Goal: Task Accomplishment & Management: Use online tool/utility

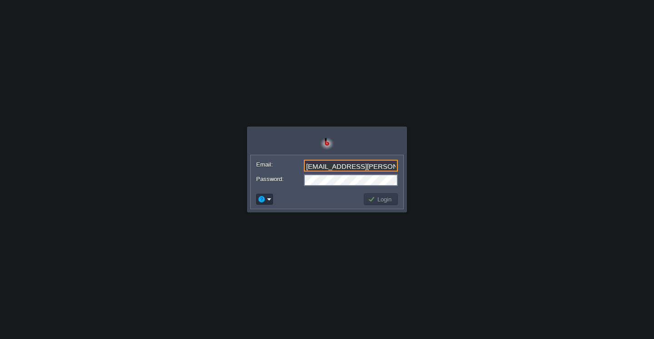
scroll to position [0, 9]
type input "[EMAIL_ADDRESS][PERSON_NAME][DOMAIN_NAME]"
click at [379, 198] on button "Login" at bounding box center [381, 199] width 26 height 8
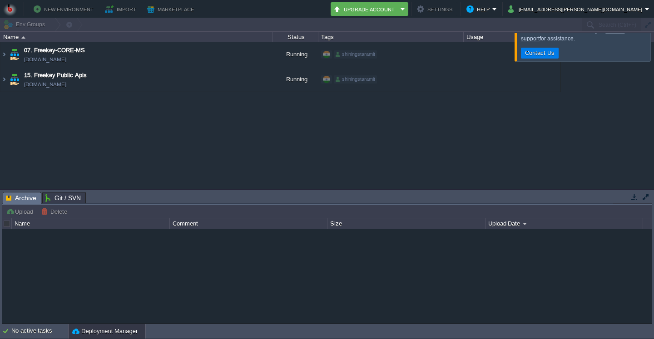
type input "Search (Ctrl+F)"
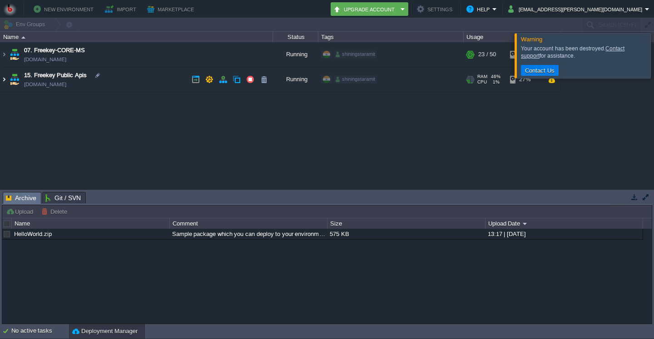
click at [2, 79] on img at bounding box center [3, 79] width 7 height 25
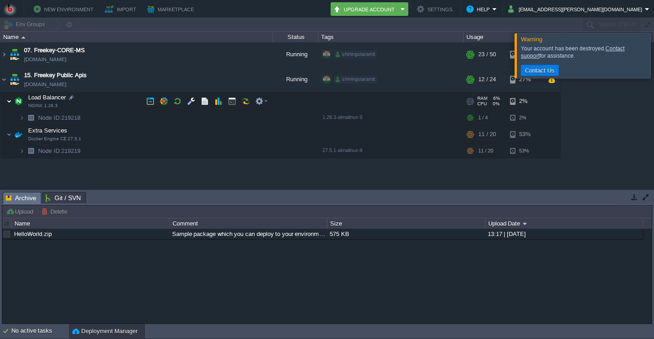
click at [9, 105] on img at bounding box center [8, 101] width 5 height 18
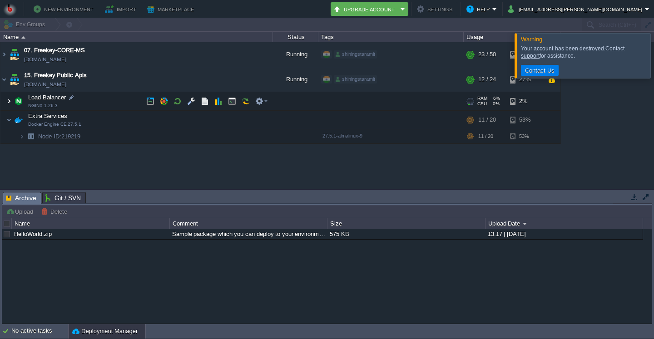
click at [9, 105] on img at bounding box center [8, 101] width 5 height 18
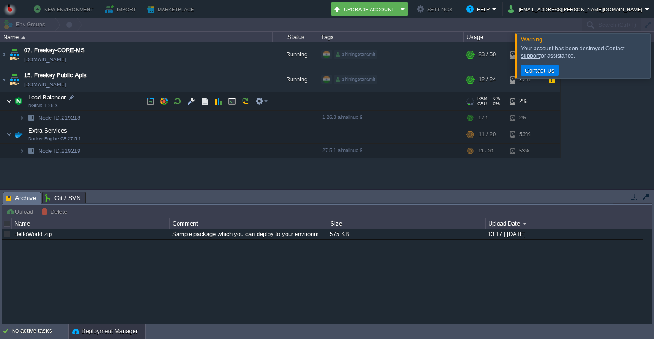
click at [9, 105] on img at bounding box center [8, 101] width 5 height 18
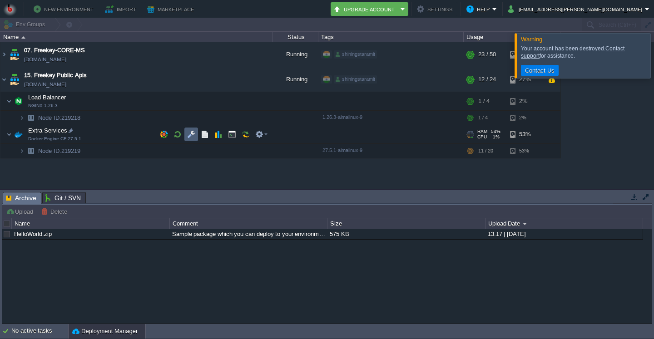
click at [187, 135] on td at bounding box center [192, 135] width 14 height 14
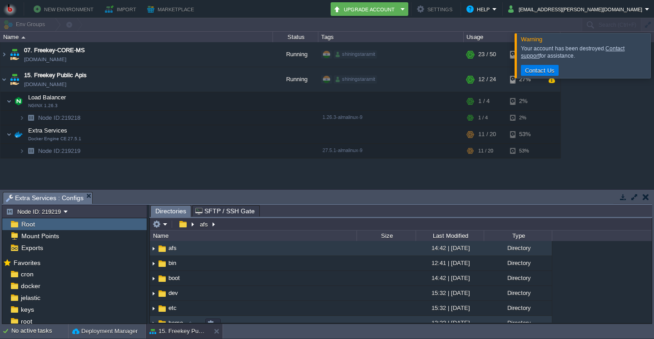
scroll to position [44, 0]
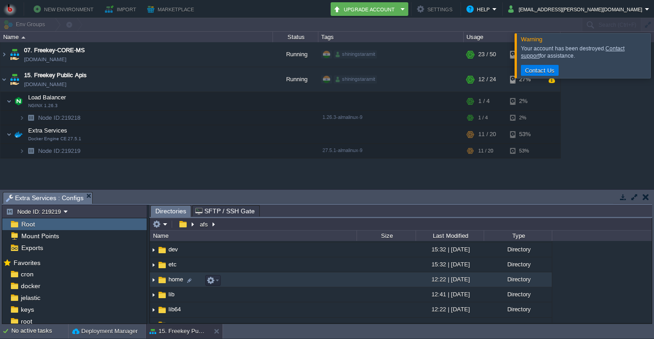
click at [153, 282] on img at bounding box center [153, 280] width 7 height 14
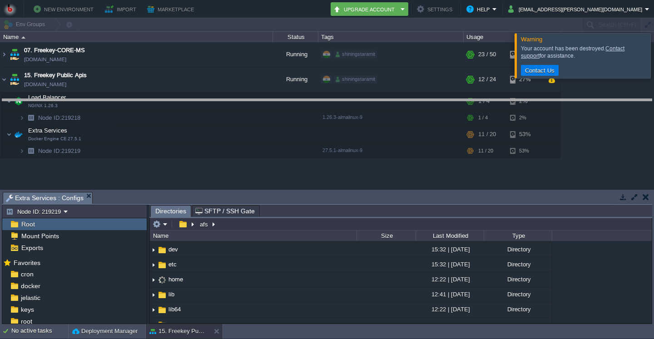
drag, startPoint x: 317, startPoint y: 201, endPoint x: 319, endPoint y: 106, distance: 94.6
click at [319, 106] on body "New Environment Import Marketplace Bonus ₹0.00 Upgrade Account Settings Help [E…" at bounding box center [327, 169] width 654 height 339
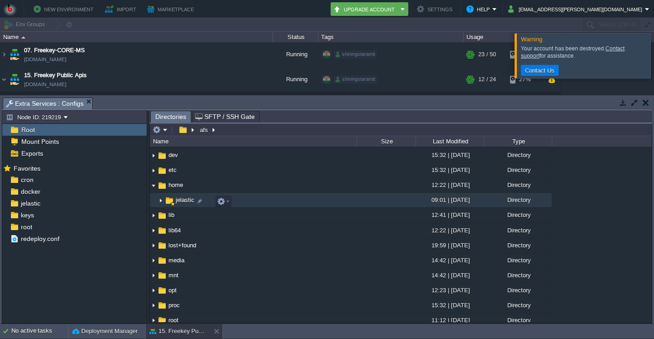
click at [159, 204] on img at bounding box center [160, 201] width 7 height 14
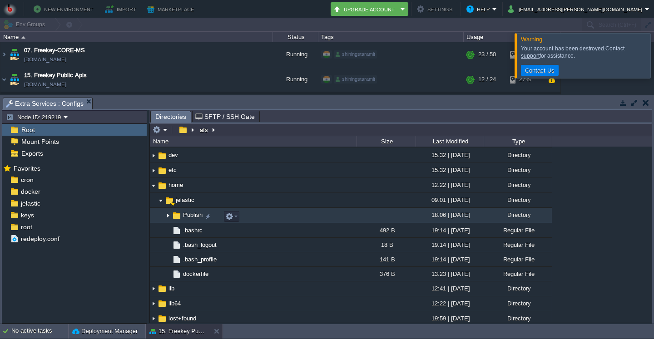
click at [166, 216] on img at bounding box center [168, 216] width 7 height 14
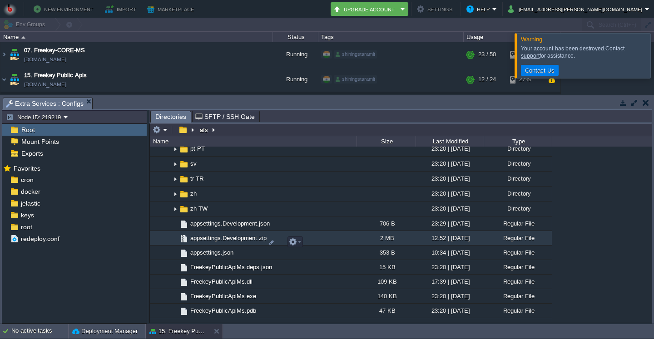
scroll to position [262, 0]
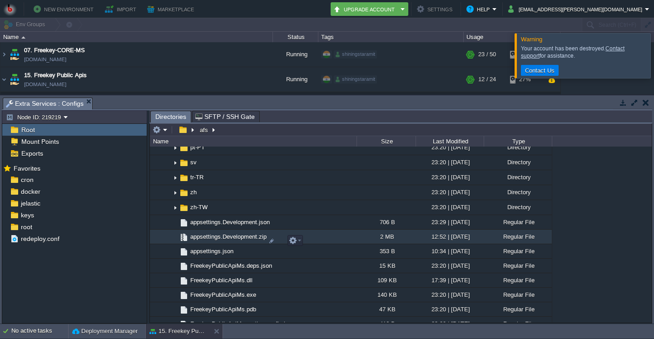
click at [215, 241] on span "appsettings.Development.zip" at bounding box center [228, 237] width 79 height 8
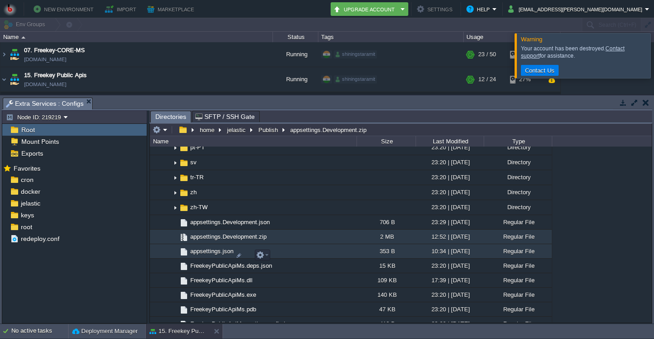
click at [220, 255] on span "appsettings.json" at bounding box center [212, 252] width 46 height 8
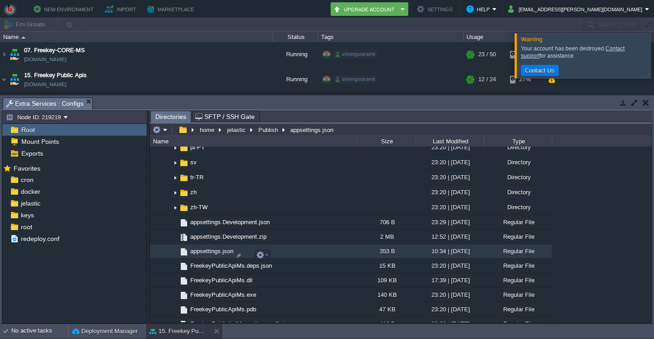
click at [222, 255] on span "appsettings.json" at bounding box center [212, 252] width 46 height 8
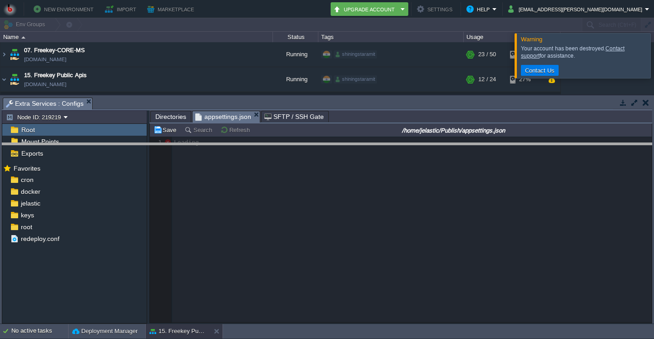
drag, startPoint x: 352, startPoint y: 102, endPoint x: 352, endPoint y: 148, distance: 45.4
click at [352, 148] on body "New Environment Import Marketplace Bonus ₹0.00 Upgrade Account Settings Help [E…" at bounding box center [327, 169] width 654 height 339
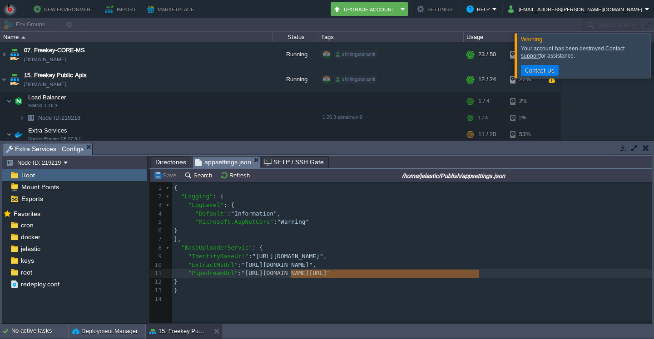
scroll to position [0, 10]
type textarea "PipedreamUrl": "[URL][DOMAIN_NAME]""
drag, startPoint x: 486, startPoint y: 278, endPoint x: 190, endPoint y: 273, distance: 295.4
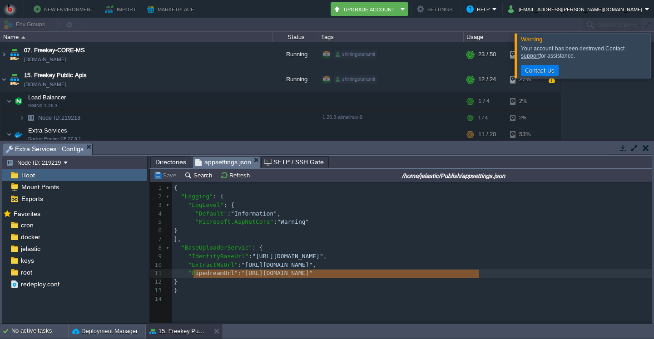
type textarea ""PipedreamUrl": "[URL][DOMAIN_NAME]""
drag, startPoint x: 491, startPoint y: 275, endPoint x: 192, endPoint y: 276, distance: 299.5
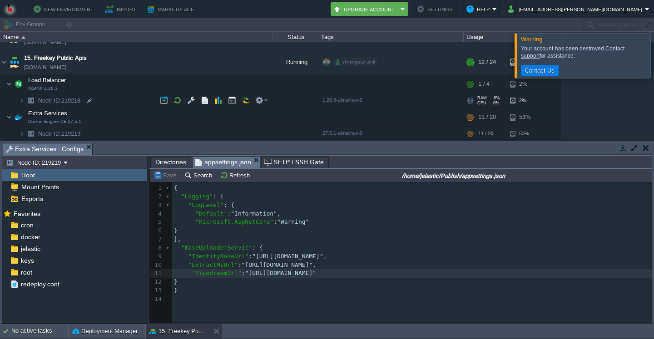
scroll to position [19, 0]
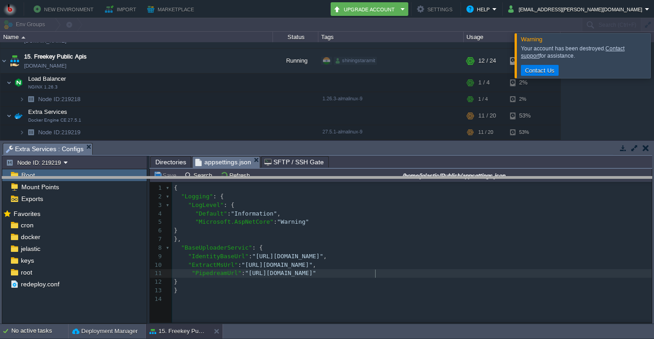
drag, startPoint x: 131, startPoint y: 150, endPoint x: 137, endPoint y: 183, distance: 34.1
click at [137, 183] on body "New Environment Import Marketplace Bonus ₹0.00 Upgrade Account Settings Help [E…" at bounding box center [327, 169] width 654 height 339
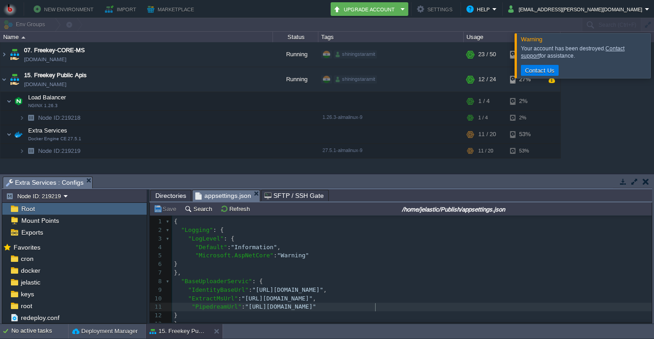
scroll to position [0, 0]
click at [229, 152] on button "button" at bounding box center [232, 151] width 8 height 8
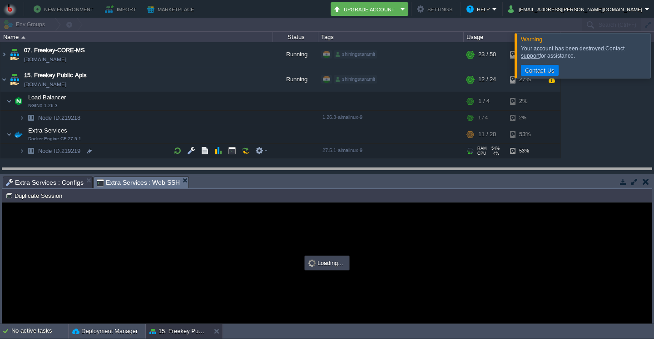
click at [280, 177] on body "New Environment Import Marketplace Bonus ₹0.00 Upgrade Account Settings Help [E…" at bounding box center [327, 169] width 654 height 339
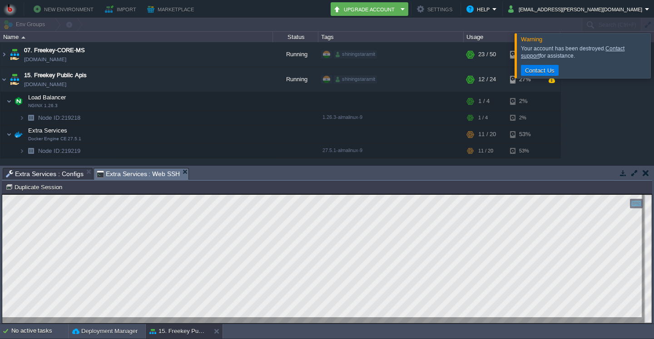
scroll to position [5, 0]
click at [43, 172] on span "Extra Services : Configs" at bounding box center [45, 174] width 78 height 11
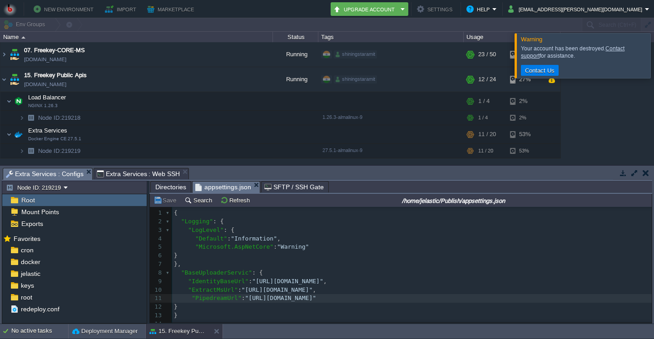
scroll to position [3, 0]
